Goal: Transaction & Acquisition: Purchase product/service

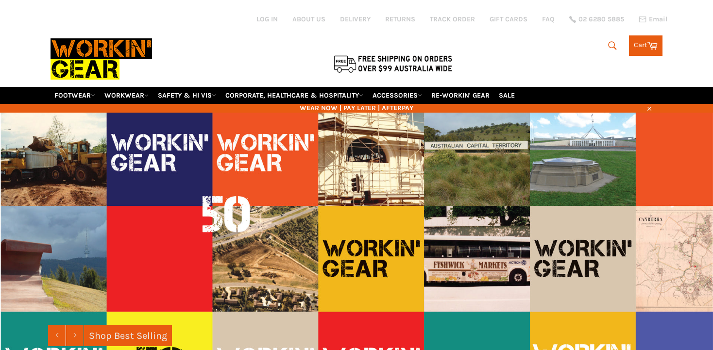
click at [275, 88] on link "CORPORATE, HEALTHCARE & HOSPITALITY" at bounding box center [294, 95] width 146 height 17
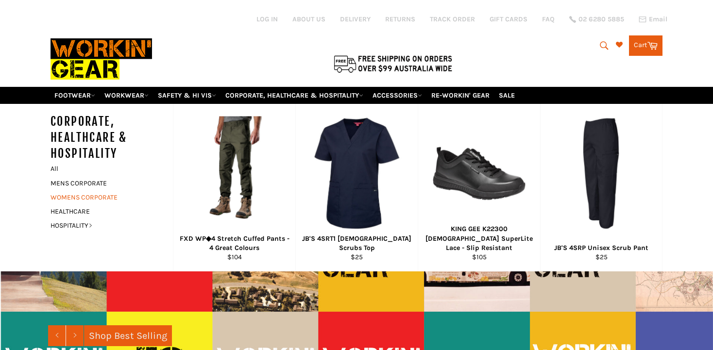
click at [93, 190] on link "WOMENS CORPORATE" at bounding box center [104, 197] width 117 height 14
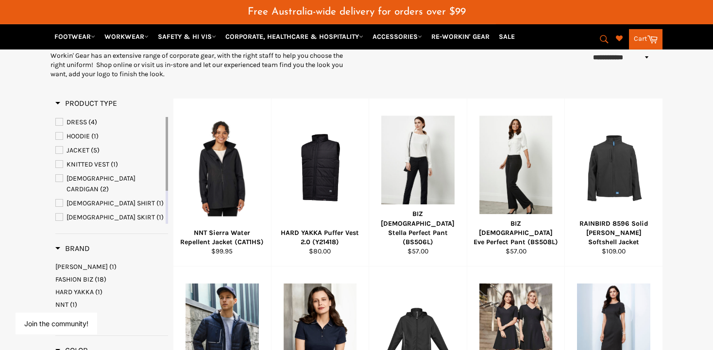
scroll to position [126, 0]
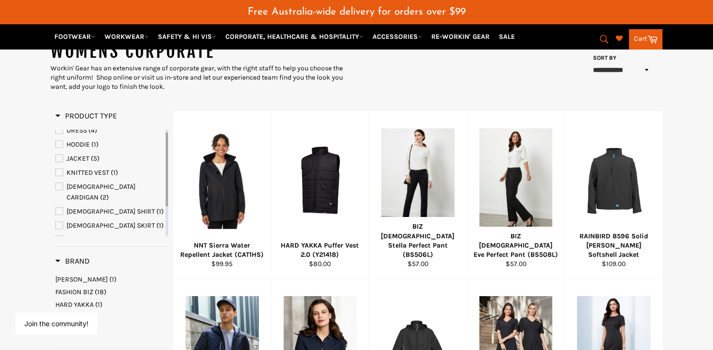
click at [84, 235] on span "LADIES T-TOP" at bounding box center [111, 239] width 88 height 8
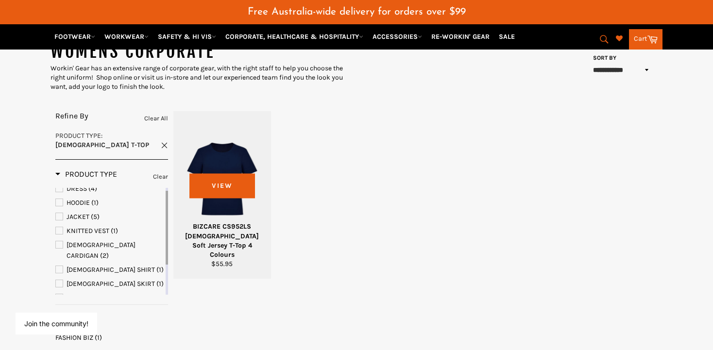
click at [220, 178] on div at bounding box center [221, 180] width 73 height 114
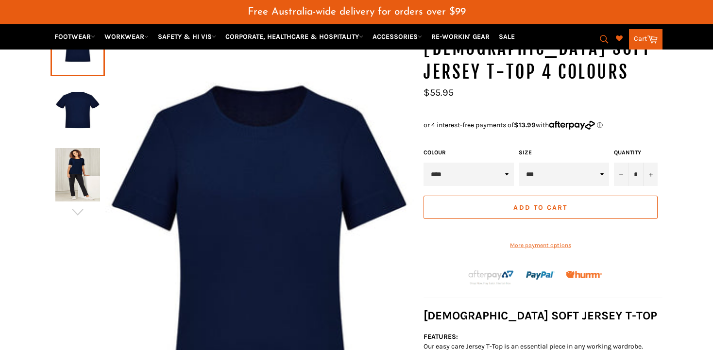
scroll to position [177, 0]
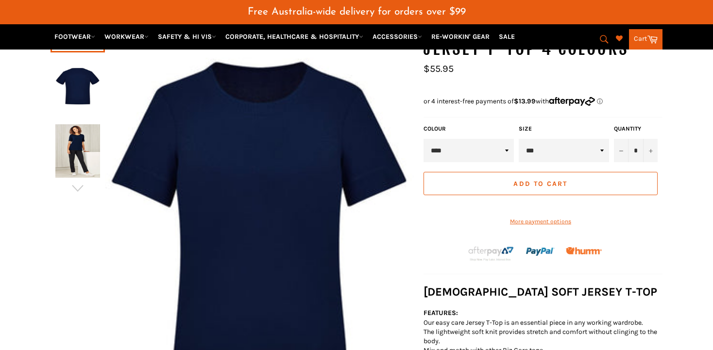
click at [518, 139] on select "*** *** *** *** *** *** *** *** ***" at bounding box center [563, 150] width 90 height 23
